Goal: Transaction & Acquisition: Purchase product/service

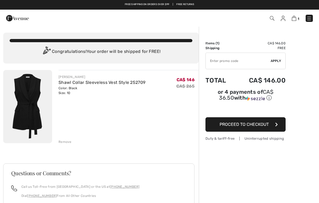
click at [256, 124] on span "Proceed to Checkout" at bounding box center [243, 124] width 49 height 5
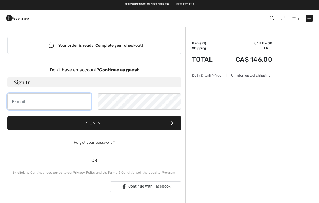
click at [21, 101] on input "email" at bounding box center [49, 101] width 84 height 16
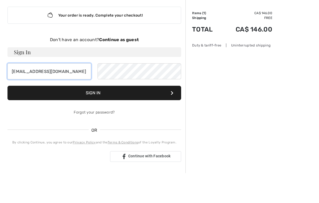
type input "[EMAIL_ADDRESS][DOMAIN_NAME]"
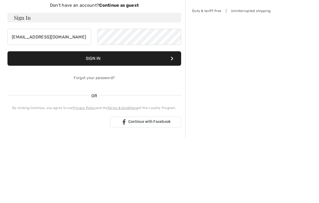
click at [103, 140] on link "Forgot your password?" at bounding box center [94, 142] width 41 height 5
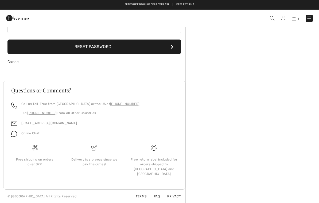
scroll to position [46, 0]
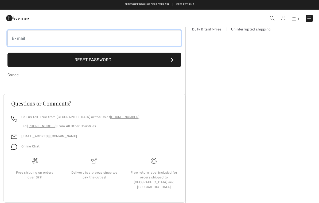
click at [19, 38] on input "email" at bounding box center [93, 38] width 173 height 16
type input "c"
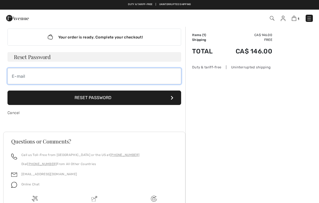
scroll to position [0, 0]
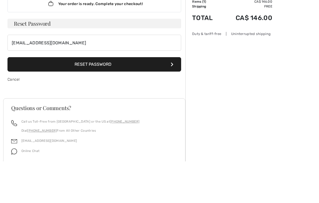
click at [101, 99] on button "Reset Password" at bounding box center [93, 106] width 173 height 14
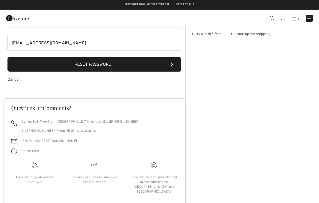
click at [173, 64] on button "Reset Password" at bounding box center [93, 64] width 173 height 14
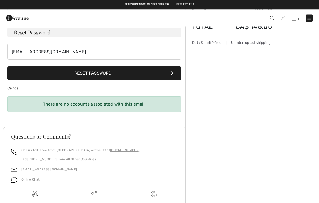
scroll to position [0, 0]
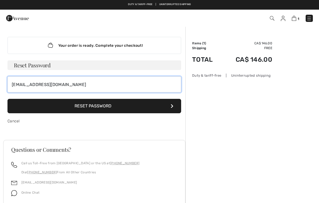
click at [105, 86] on input "[EMAIL_ADDRESS][DOMAIN_NAME]" at bounding box center [93, 84] width 173 height 16
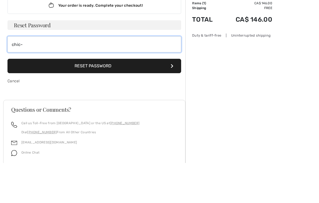
type input "chic"
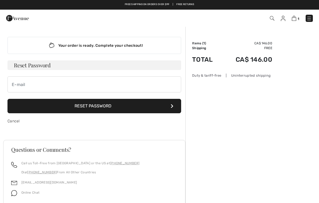
click at [113, 41] on div "Your order is ready. Complete your checkout!" at bounding box center [93, 45] width 173 height 17
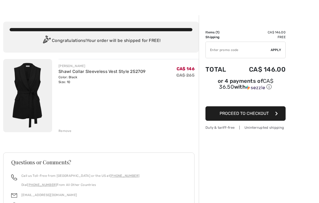
scroll to position [11, 0]
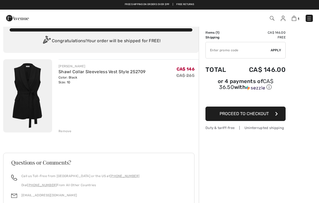
click at [250, 114] on span "Proceed to Checkout" at bounding box center [243, 113] width 49 height 5
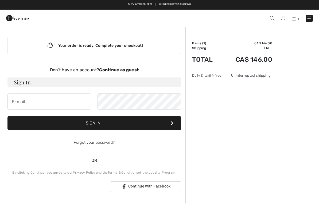
click at [118, 70] on strong "Continue as guest" at bounding box center [118, 69] width 39 height 5
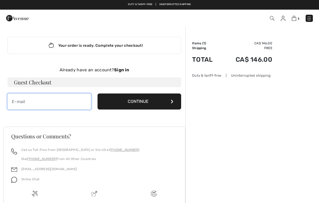
click at [38, 104] on input "email" at bounding box center [49, 101] width 84 height 16
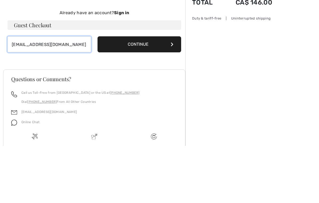
type input "chic-designer@hotmail.com"
click at [142, 93] on button "Continue" at bounding box center [139, 101] width 84 height 16
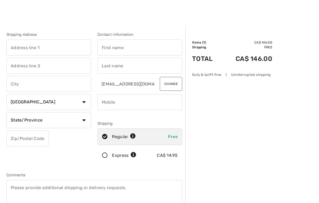
scroll to position [2, 0]
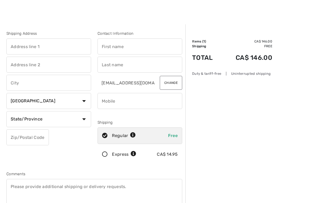
click at [107, 47] on input "text" at bounding box center [139, 46] width 85 height 16
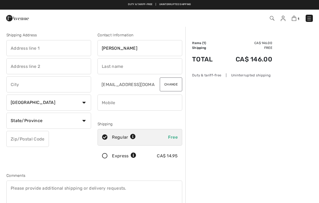
type input "[PERSON_NAME]"
click at [106, 69] on input "text" at bounding box center [139, 66] width 85 height 16
type input "Oldale"
click at [24, 47] on input "text" at bounding box center [48, 48] width 85 height 16
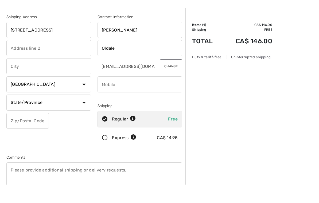
type input "883 Kentwood Way"
click at [51, 77] on input "text" at bounding box center [48, 85] width 85 height 16
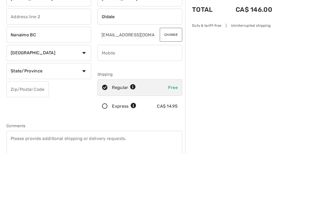
type input "Nanaimo BC"
click at [85, 113] on select "State/Province Alberta British Columbia Manitoba New Brunswick Newfoundland and…" at bounding box center [48, 121] width 85 height 16
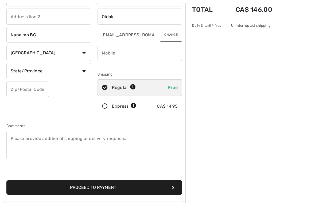
select select "BC"
click at [46, 36] on input "Nanaimo BC" at bounding box center [48, 35] width 85 height 16
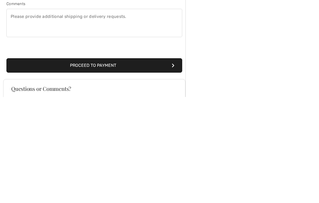
scroll to position [67, 0]
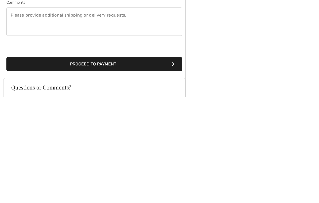
type input "Nanaimo"
click at [120, 163] on button "Proceed to Payment" at bounding box center [94, 170] width 176 height 14
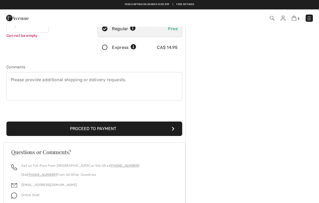
scroll to position [93, 0]
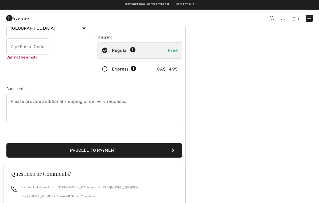
click at [22, 45] on input "text" at bounding box center [27, 46] width 42 height 16
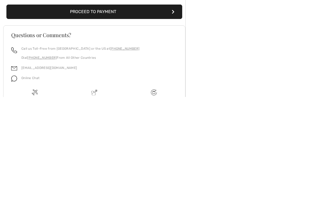
scroll to position [129, 0]
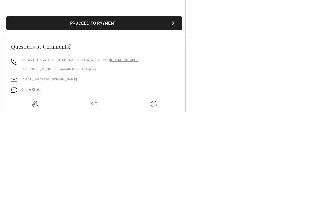
type input "V9R6P1"
click at [116, 107] on button "Proceed to Payment" at bounding box center [94, 114] width 176 height 14
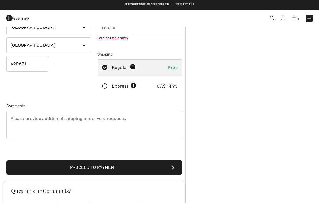
scroll to position [56, 0]
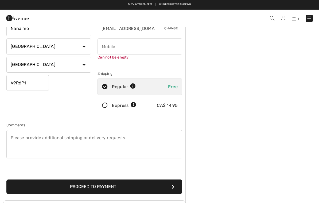
click at [109, 46] on input "phone" at bounding box center [139, 46] width 85 height 16
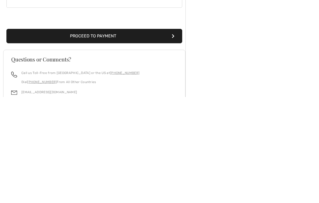
scroll to position [108, 0]
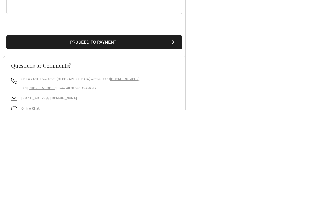
type input "250616785"
click at [106, 128] on button "Proceed to Payment" at bounding box center [94, 135] width 176 height 14
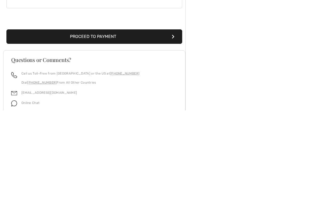
scroll to position [157, 0]
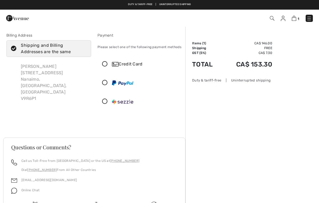
click at [105, 66] on icon at bounding box center [105, 64] width 14 height 6
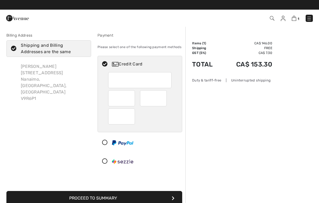
click at [294, 18] on img at bounding box center [293, 18] width 5 height 5
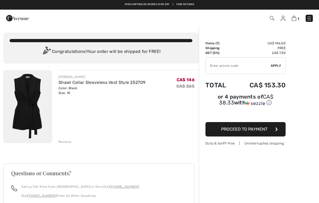
click at [66, 141] on div "Remove" at bounding box center [64, 141] width 13 height 5
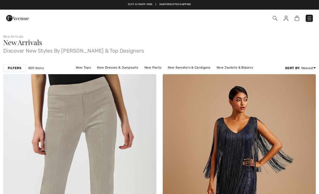
checkbox input "true"
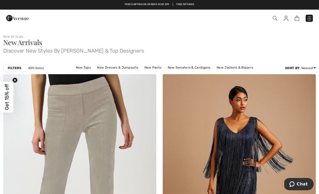
click at [142, 67] on link "New Pants" at bounding box center [153, 67] width 22 height 7
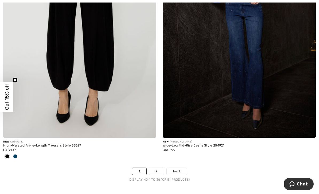
scroll to position [4598, 0]
click at [156, 168] on link "2" at bounding box center [156, 171] width 15 height 7
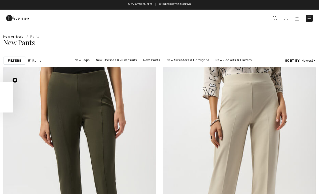
checkbox input "true"
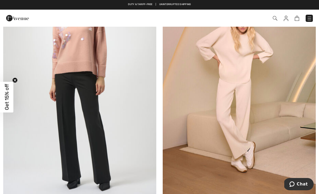
scroll to position [1668, 0]
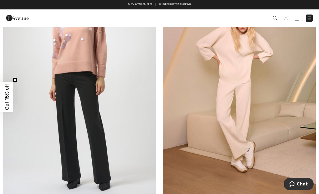
click at [267, 127] on img at bounding box center [238, 82] width 153 height 229
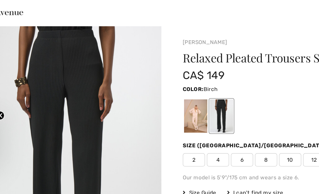
click at [125, 71] on div at bounding box center [132, 80] width 14 height 20
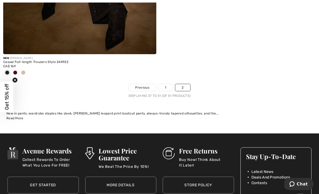
scroll to position [2071, 0]
click at [162, 84] on link "1" at bounding box center [165, 87] width 14 height 7
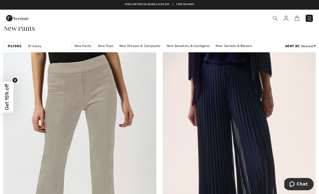
scroll to position [14, 0]
click at [213, 46] on link "New Jackets & Blazers" at bounding box center [234, 46] width 42 height 7
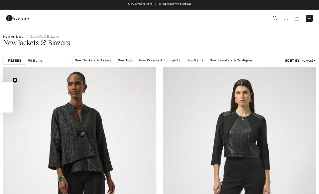
checkbox input "true"
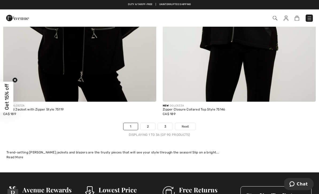
scroll to position [4617, 0]
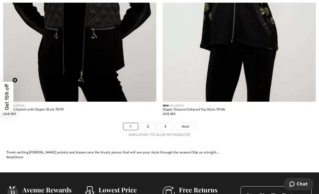
click at [147, 123] on link "2" at bounding box center [147, 126] width 15 height 7
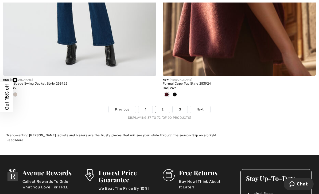
scroll to position [4634, 0]
click at [179, 106] on link "3" at bounding box center [179, 109] width 15 height 7
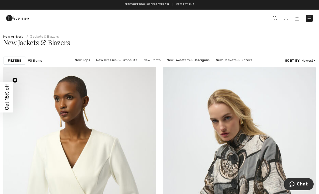
click at [72, 60] on link "New Tops" at bounding box center [82, 60] width 20 height 7
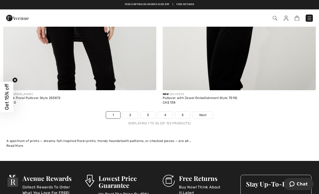
scroll to position [4612, 0]
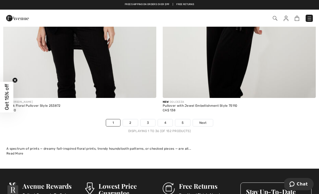
click at [132, 119] on link "2" at bounding box center [130, 122] width 15 height 7
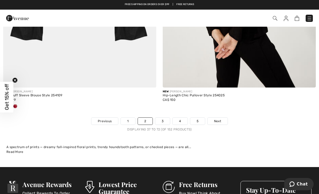
scroll to position [4613, 0]
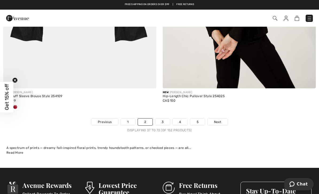
click at [161, 118] on link "3" at bounding box center [162, 121] width 15 height 7
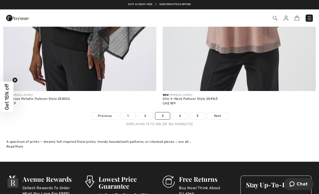
scroll to position [4645, 0]
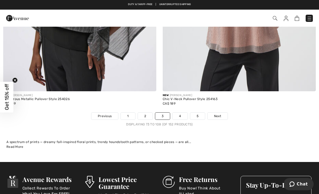
click at [180, 113] on link "4" at bounding box center [179, 116] width 15 height 7
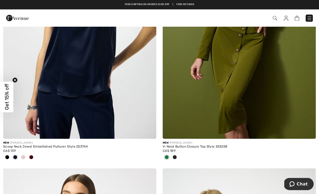
scroll to position [1182, 0]
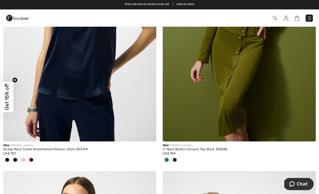
click at [176, 160] on span at bounding box center [174, 160] width 4 height 4
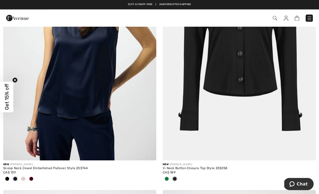
scroll to position [1163, 0]
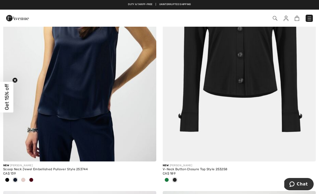
click at [167, 179] on span at bounding box center [166, 180] width 4 height 4
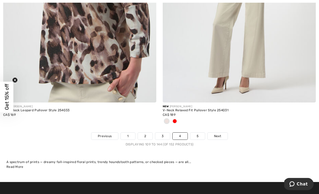
scroll to position [4641, 0]
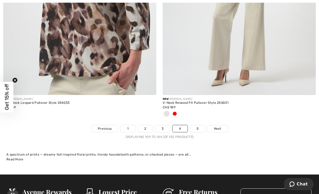
click at [197, 125] on link "5" at bounding box center [197, 128] width 15 height 7
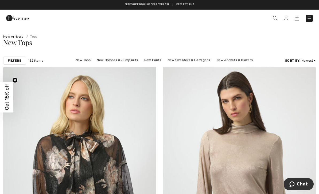
click at [191, 64] on link "New Outerwear" at bounding box center [175, 67] width 30 height 7
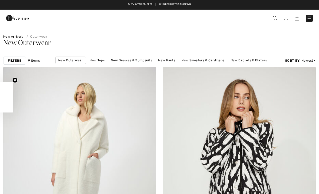
checkbox input "true"
click at [173, 64] on link "New Skirts" at bounding box center [162, 67] width 22 height 7
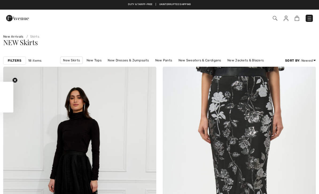
checkbox input "true"
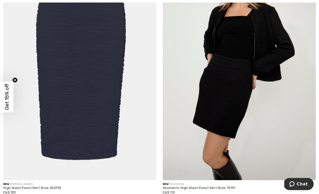
scroll to position [876, 0]
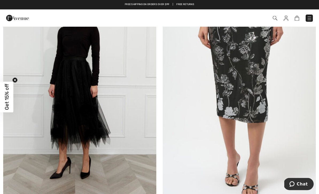
scroll to position [0, 0]
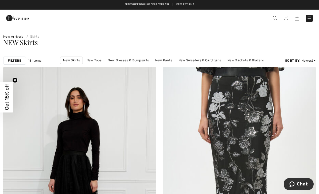
click at [186, 59] on link "New Sweaters & Cardigans" at bounding box center [200, 60] width 48 height 7
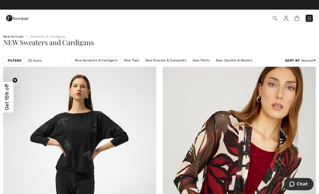
click at [142, 61] on link "New Dresses & Jumpsuits" at bounding box center [165, 60] width 46 height 7
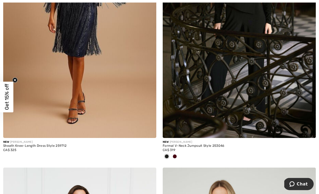
scroll to position [158, 0]
click at [176, 156] on span at bounding box center [174, 156] width 4 height 4
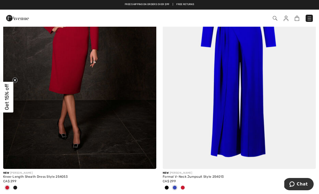
scroll to position [1414, 0]
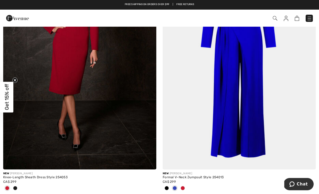
click at [166, 188] on span at bounding box center [166, 188] width 4 height 4
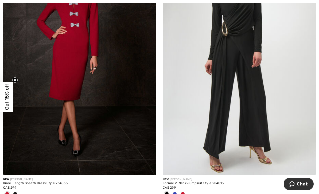
scroll to position [1411, 0]
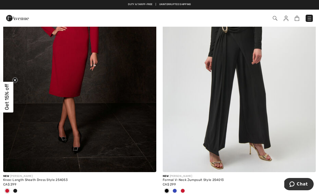
click at [176, 191] on span at bounding box center [174, 191] width 4 height 4
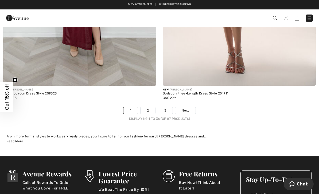
scroll to position [4650, 0]
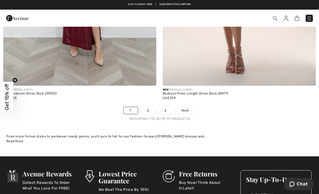
click at [147, 108] on link "2" at bounding box center [147, 110] width 15 height 7
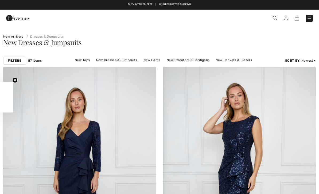
checkbox input "true"
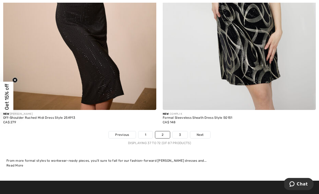
scroll to position [4609, 0]
click at [181, 131] on link "3" at bounding box center [179, 134] width 15 height 7
